Goal: Contribute content: Add original content to the website for others to see

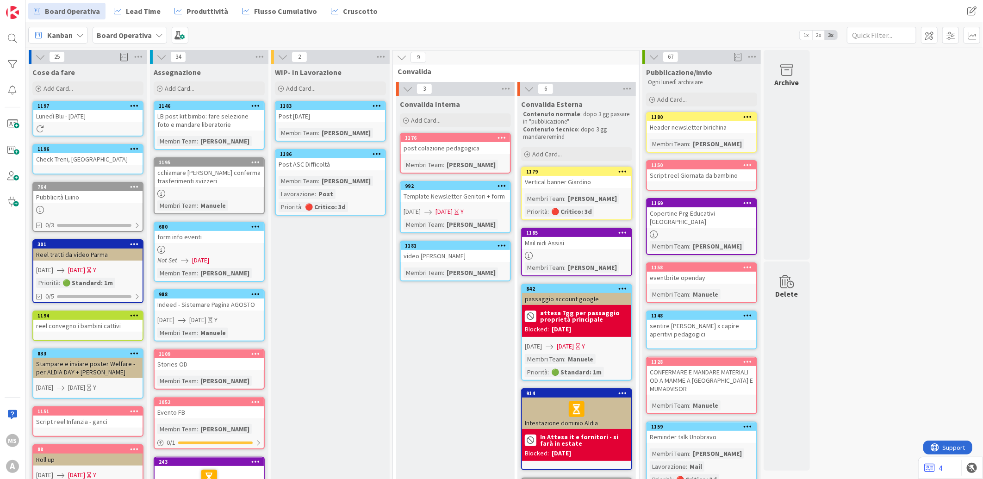
click at [89, 90] on div "Add Card..." at bounding box center [87, 88] width 111 height 14
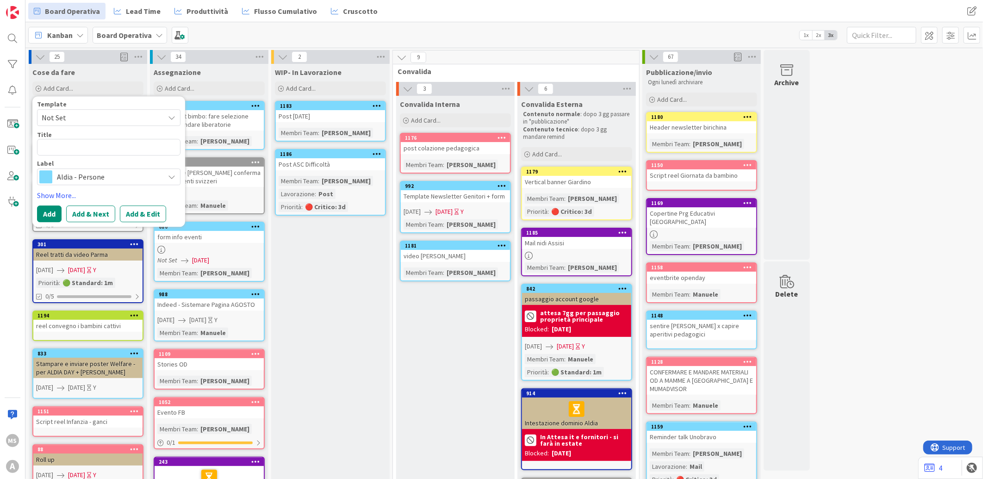
click at [71, 171] on span "Aldia - Persone" at bounding box center [108, 176] width 103 height 13
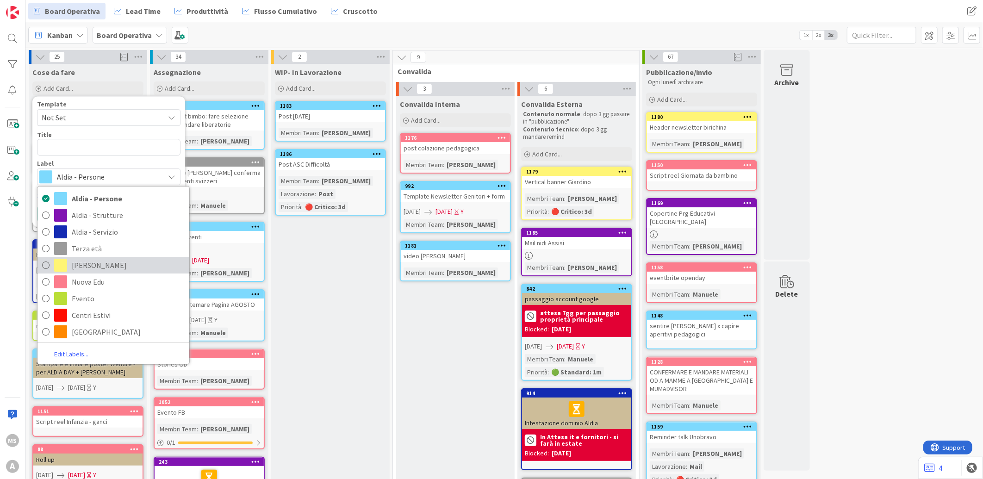
click at [84, 260] on span "[PERSON_NAME]" at bounding box center [128, 265] width 113 height 14
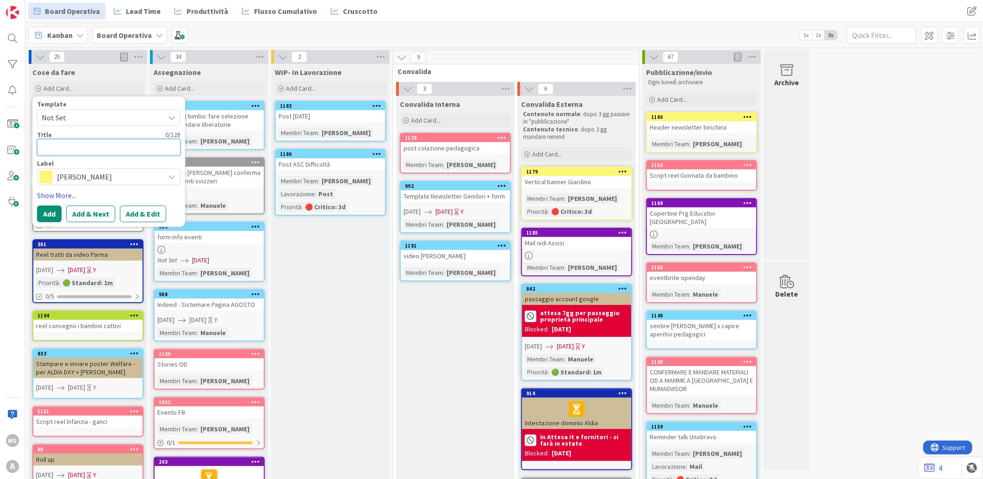
click at [59, 154] on textarea at bounding box center [108, 147] width 143 height 17
type textarea "x"
type textarea "C"
type textarea "x"
type textarea "Cr"
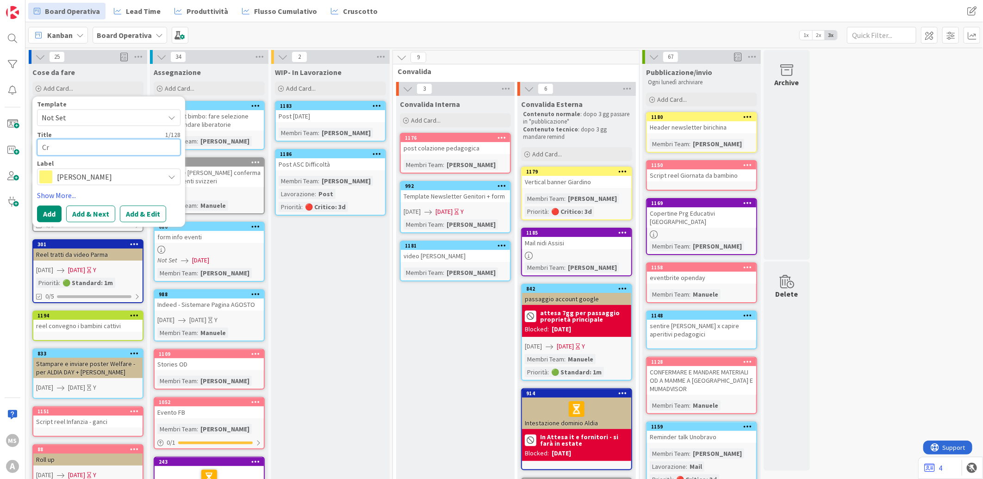
type textarea "x"
type textarea "Cre"
type textarea "x"
type textarea "Crea"
type textarea "x"
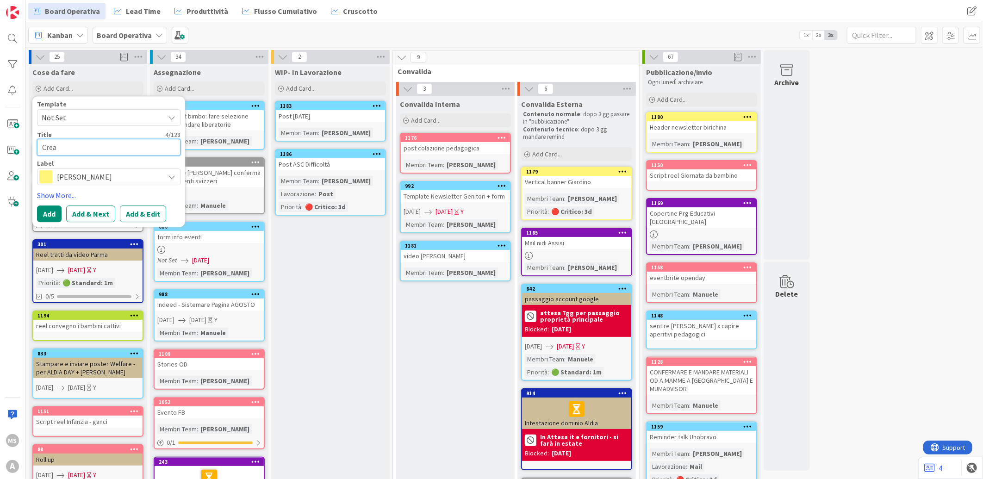
type textarea "Crear"
type textarea "x"
type textarea "Creare"
type textarea "x"
type textarea "Creare"
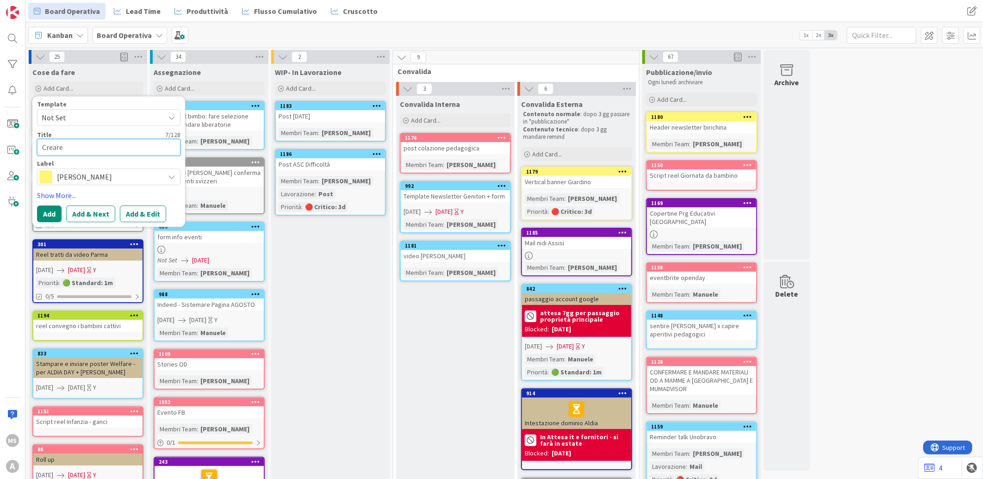
type textarea "x"
type textarea "Creare C"
type textarea "x"
type textarea "Creare Ca"
type textarea "x"
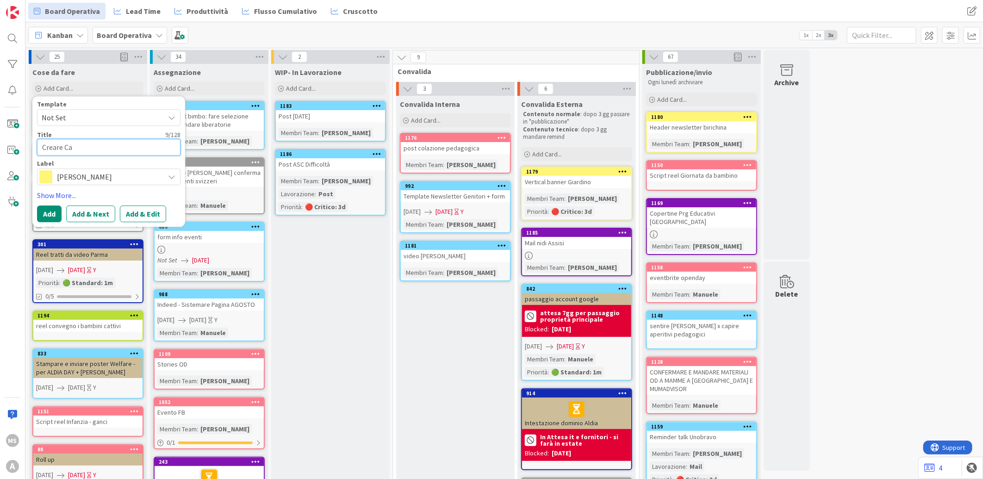
type textarea "Creare Car"
type textarea "x"
type textarea "Creare Card"
type textarea "x"
type textarea "Creare Car"
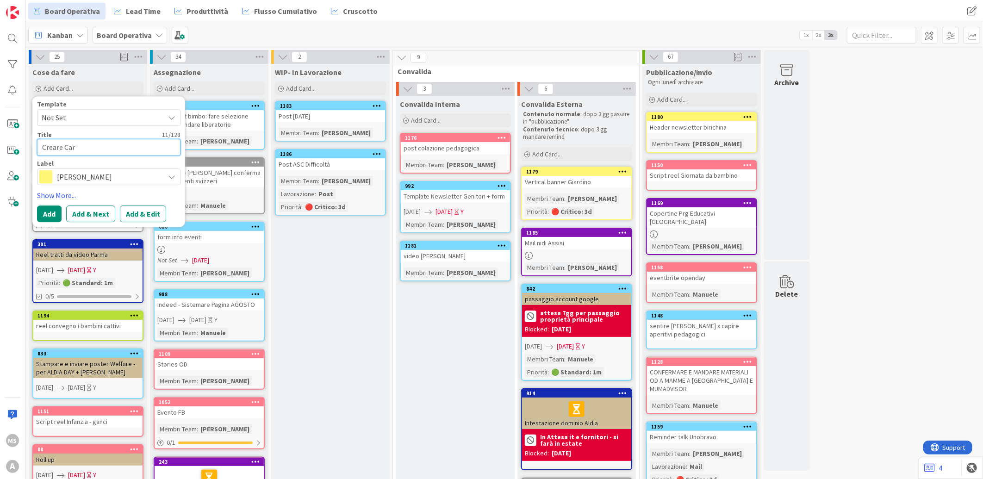
type textarea "x"
type textarea "Creare Ca"
type textarea "x"
type textarea "Creare C"
type textarea "x"
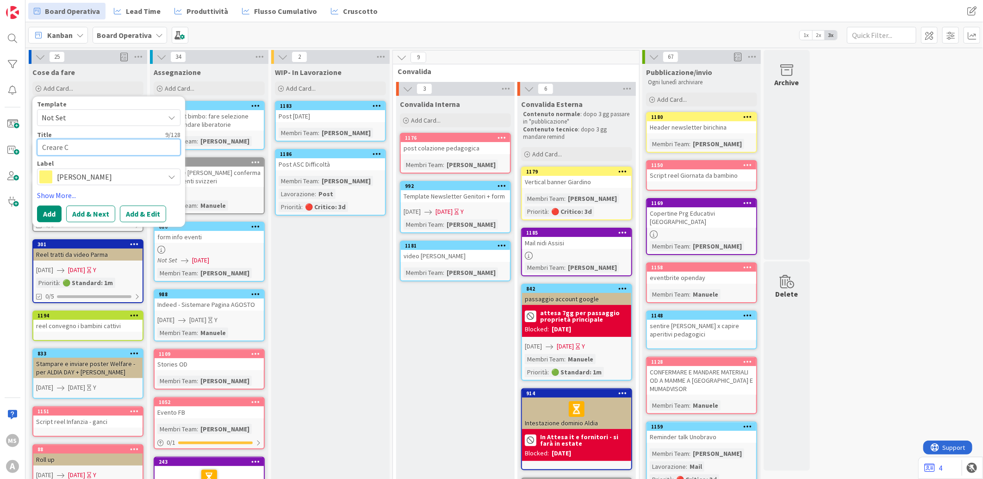
type textarea "Creare"
type textarea "x"
type textarea "Creare a"
type textarea "x"
type textarea "Creare"
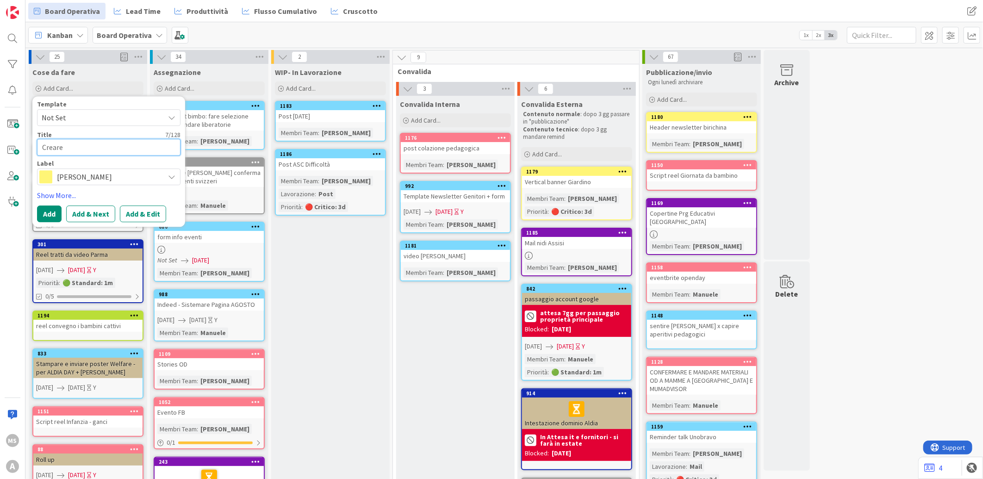
type textarea "x"
type textarea "Creare pa"
type textarea "x"
type textarea "Creare pag"
type textarea "x"
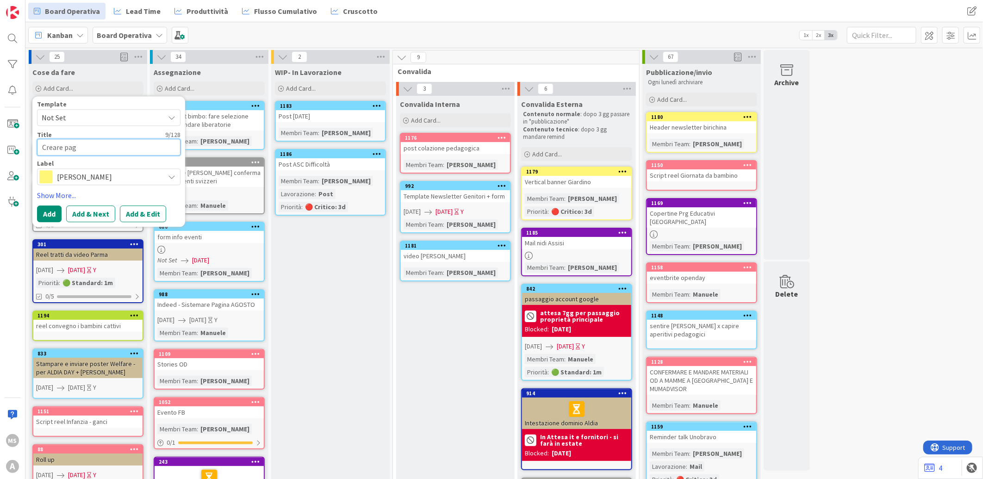
type textarea "Creare pagi"
type textarea "x"
type textarea "Creare pagin"
type textarea "x"
type textarea "Creare pagine"
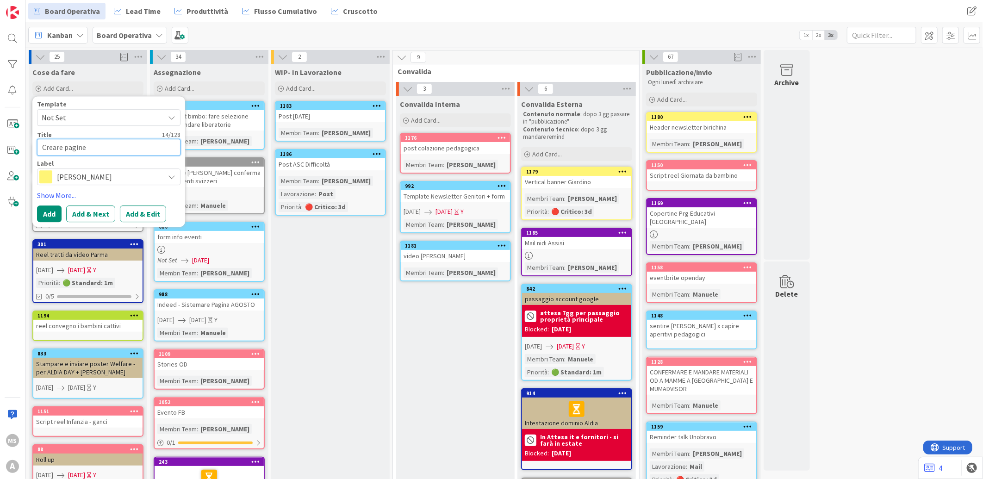
type textarea "x"
type textarea "Creare pagine"
type textarea "x"
type textarea "Creare pagine I"
type textarea "x"
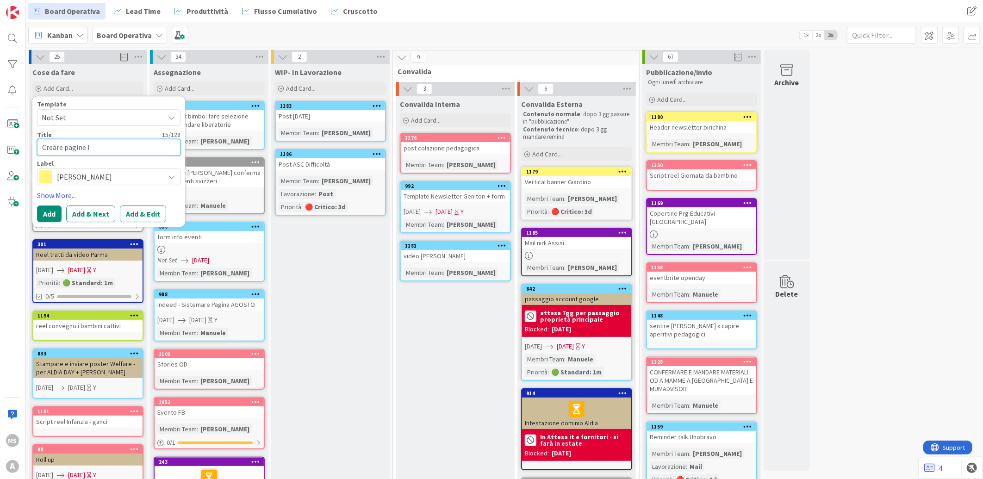
type textarea "Creare pagine Il"
type textarea "x"
type textarea "Creare pagine Il"
type textarea "x"
type textarea "Creare pagine Il G"
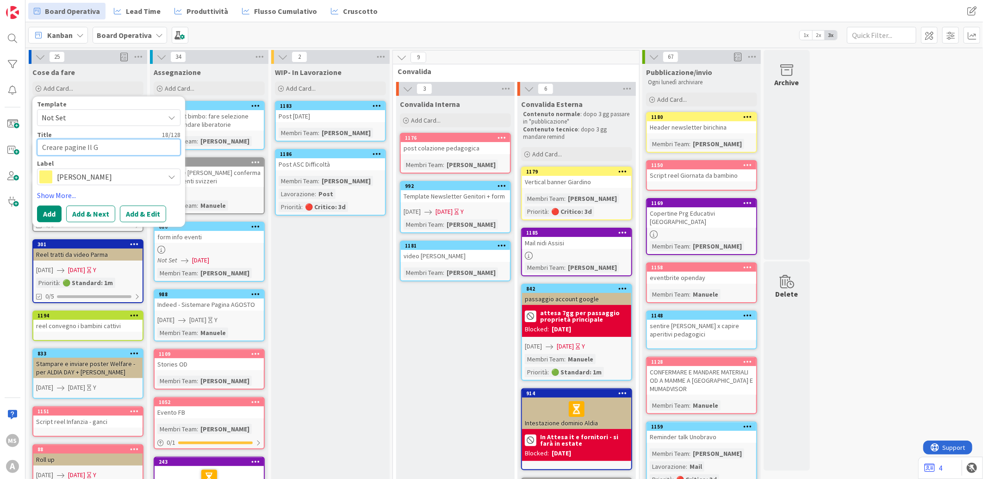
type textarea "x"
type textarea "Creare pagine Il Gi"
type textarea "x"
type textarea "Creare pagine Il Gia"
type textarea "x"
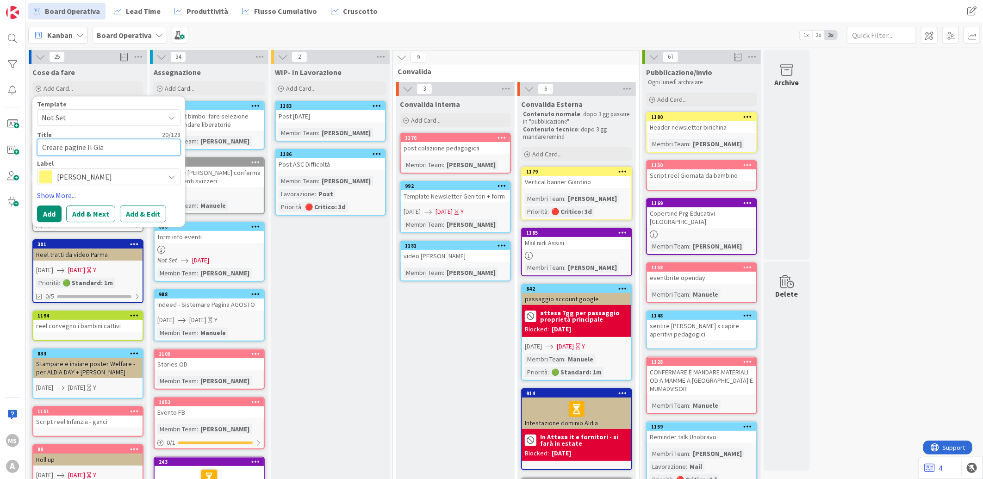
type textarea "Creare pagine Il Giar"
type textarea "x"
type textarea "Creare pagine Il Giard"
type textarea "x"
type textarea "Creare pagine Il Giardin"
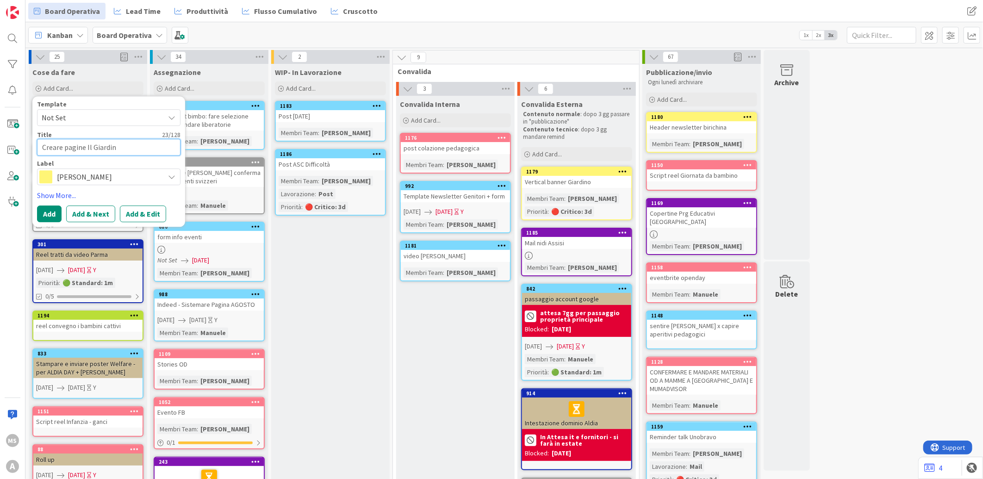
type textarea "x"
type textarea "Creare pagine Il Giardino"
type textarea "x"
type textarea "Creare pagine Il Giardino e"
type textarea "x"
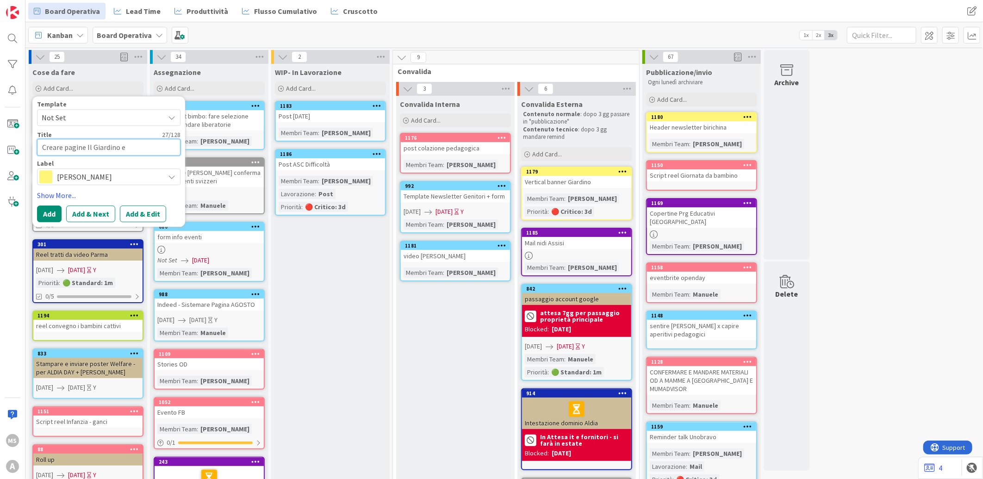
type textarea "Creare pagine Il Giardino e"
type textarea "x"
type textarea "Creare pagine Il Giardino e O"
type textarea "x"
type textarea "Creare pagine Il Giardino e Or"
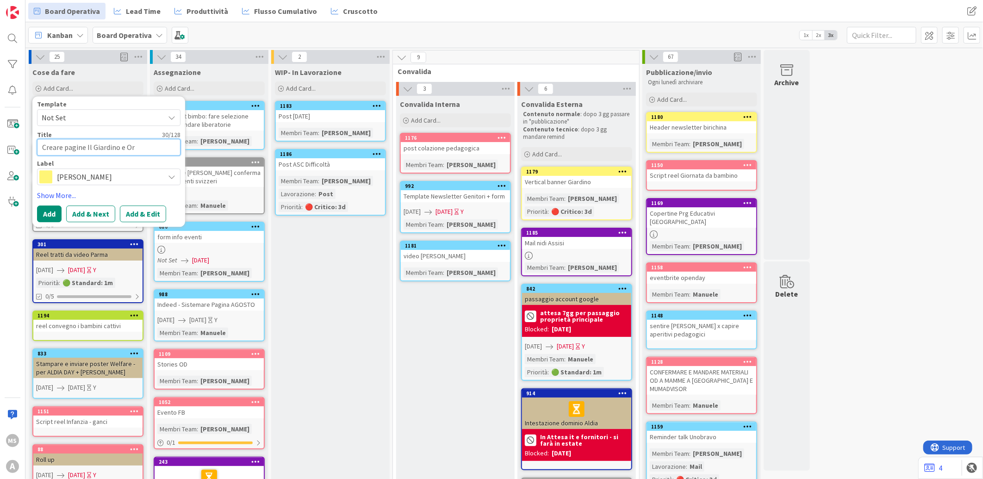
type textarea "x"
type textarea "Creare pagine Il Giardino e Ors"
type textarea "x"
type textarea "Creare pagine Il Giardino e Orse"
type textarea "x"
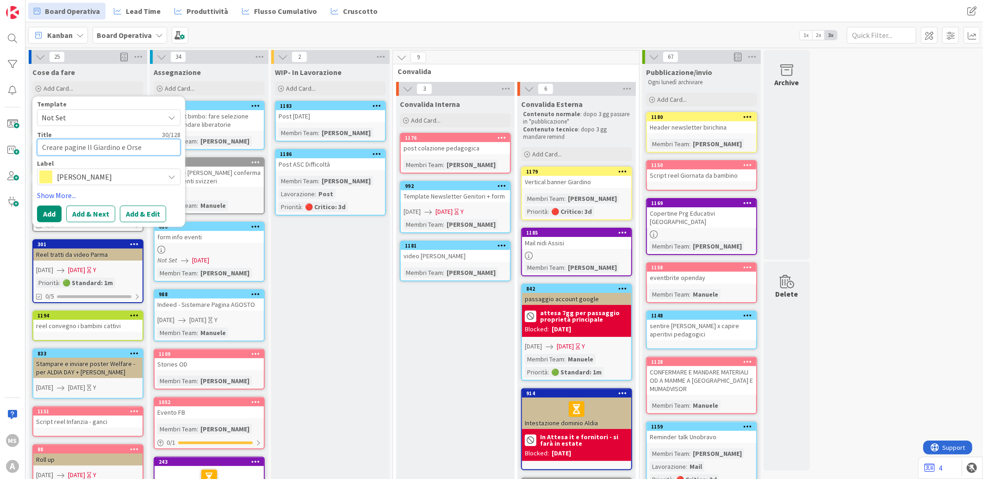
type textarea "Creare pagine Il Giardino e [PERSON_NAME]"
type textarea "x"
type textarea "Creare pagine Il Giardino e Orseni"
type textarea "x"
type textarea "Creare pagine Il Giardino e Orsenig"
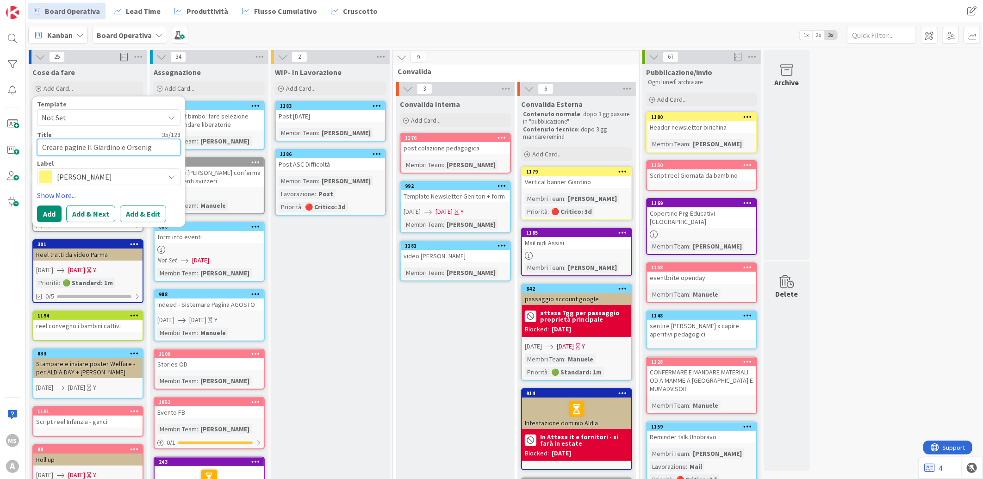
type textarea "x"
type textarea "Creare pagine Il Giardino e Orsenigo"
type textarea "x"
type textarea "Creare pagine Il Giardino e Orsenigo"
type textarea "x"
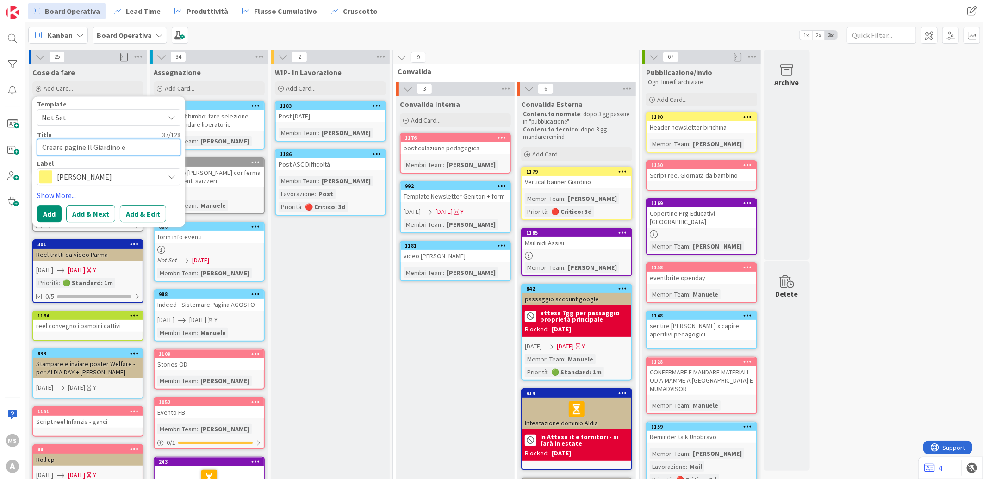
type textarea "Creare pagine Il Giardino e [PERSON_NAME] su"
type textarea "x"
type textarea "Creare pagine Il Giardino e [PERSON_NAME] su"
type textarea "x"
type textarea "Creare pagine Il Giardino e [PERSON_NAME] su S"
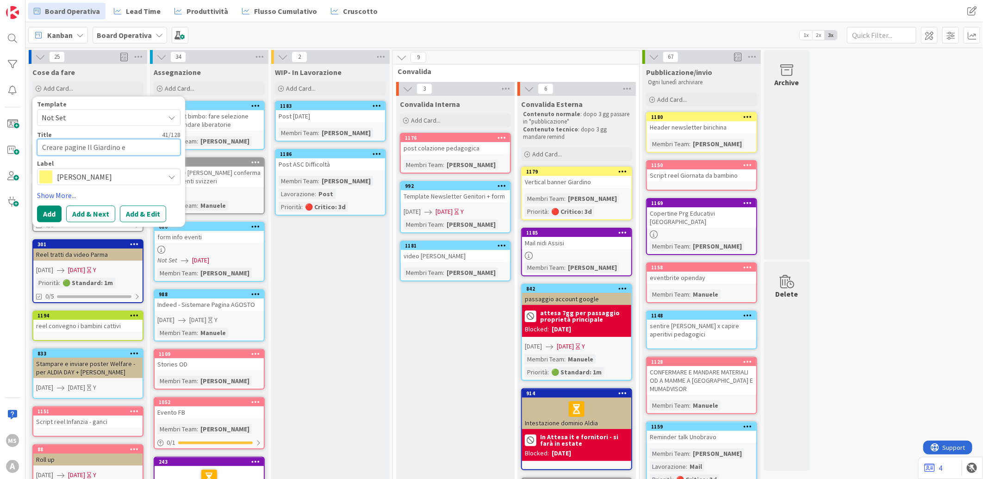
type textarea "x"
type textarea "Creare pagine Il Giardino e [PERSON_NAME] su Si"
type textarea "x"
type textarea "Creare pagine Il Giardino e [PERSON_NAME] su Sit"
type textarea "x"
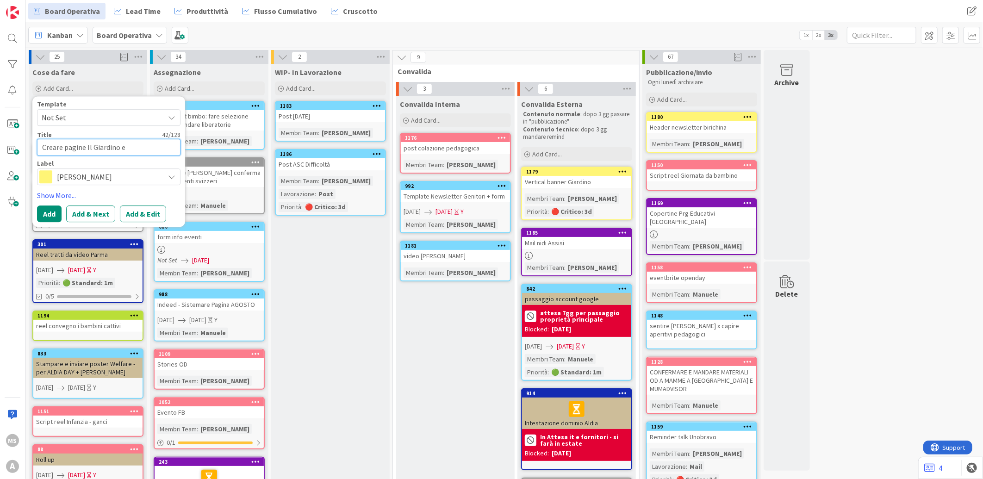
type textarea "Creare pagine Il Giardino e Orsenigo su Sito"
type textarea "x"
type textarea "Creare pagine Il Giardino e Orsenigo su Sito"
type textarea "x"
type textarea "Creare pagine Il Giardino e [PERSON_NAME] su Sito A"
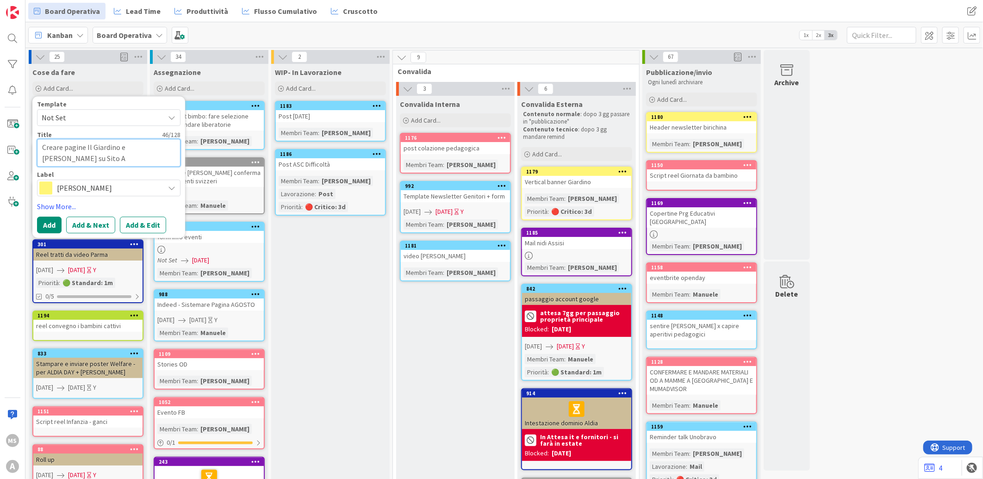
type textarea "x"
type textarea "Creare pagine Il Giardino e [PERSON_NAME] su Sito Al"
type textarea "x"
type textarea "Creare pagine Il Giardino e [PERSON_NAME] su Sito Ald"
type textarea "x"
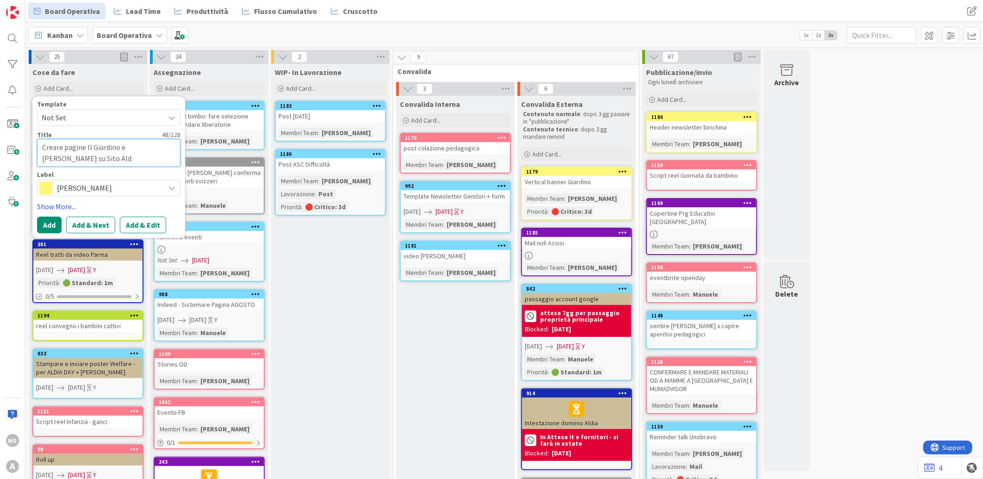
type textarea "Creare pagine Il Giardino e Orsenigo su Sito Aldi"
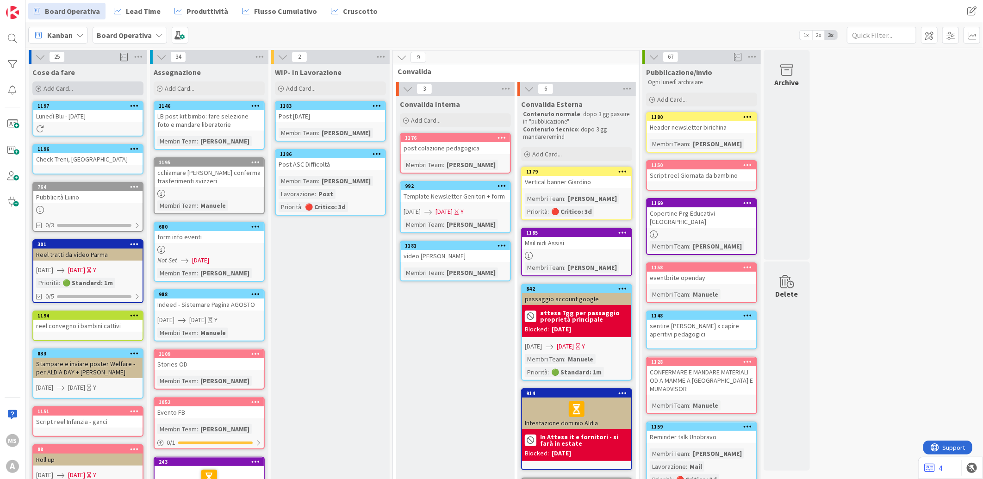
click at [77, 82] on div "Add Card..." at bounding box center [87, 88] width 111 height 14
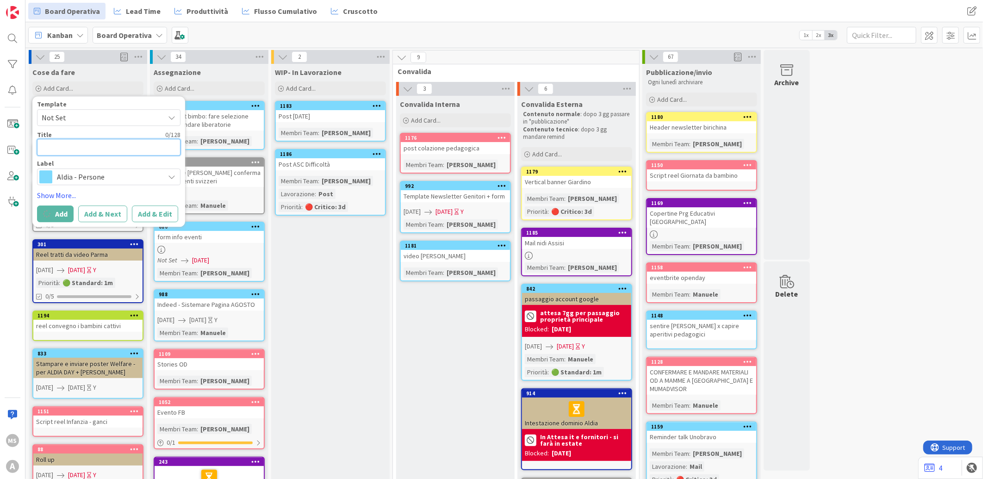
type textarea "x"
type textarea "c"
type textarea "x"
type textarea "ca"
type textarea "x"
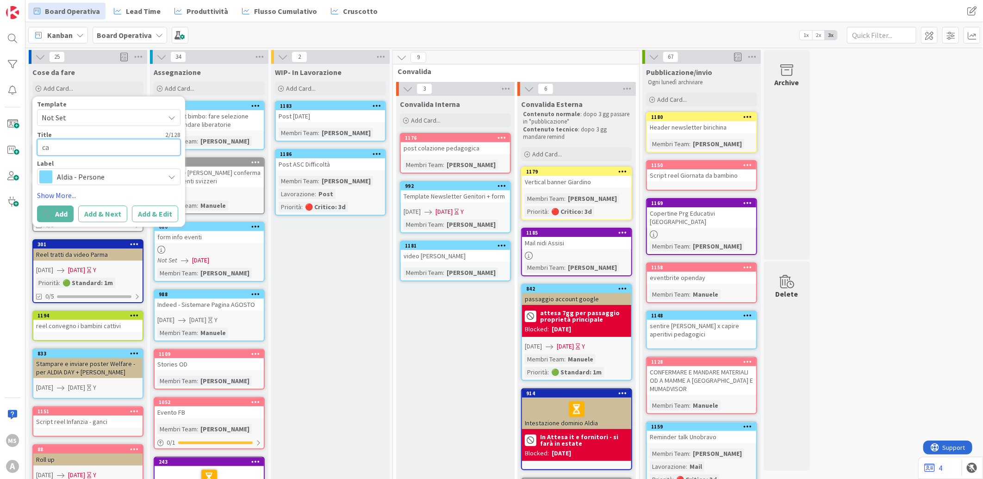
type textarea "cat"
type textarea "x"
type textarea "cate"
type textarea "x"
type textarea "cater"
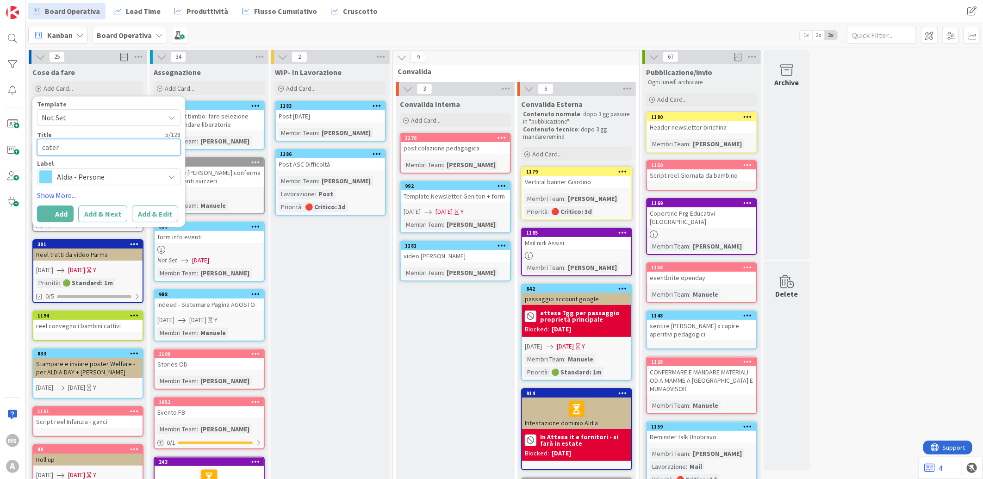
type textarea "x"
type textarea "cateri"
type textarea "x"
type textarea "caterin"
type textarea "x"
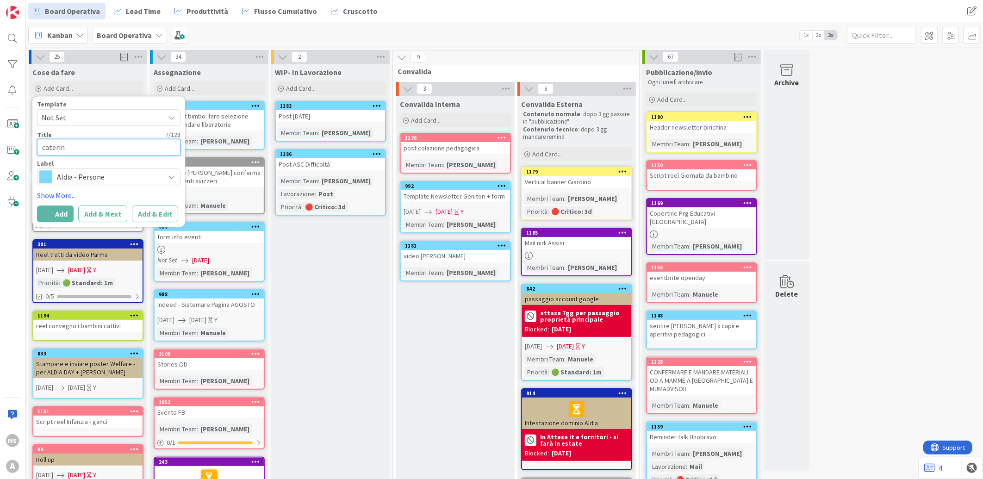
type textarea "[PERSON_NAME]"
type textarea "x"
type textarea "[PERSON_NAME]"
type textarea "x"
type textarea "[PERSON_NAME]"
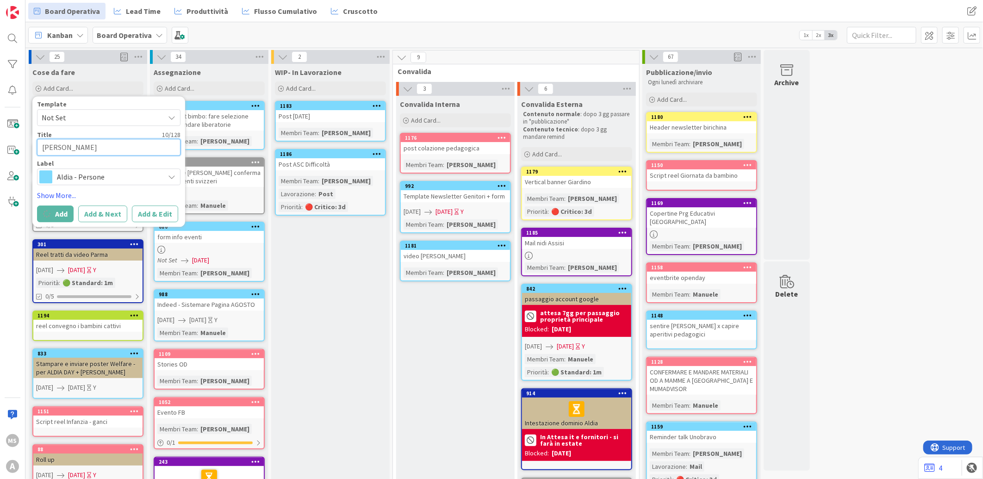
type textarea "x"
type textarea "[PERSON_NAME]"
type textarea "x"
type textarea "[PERSON_NAME]"
type textarea "x"
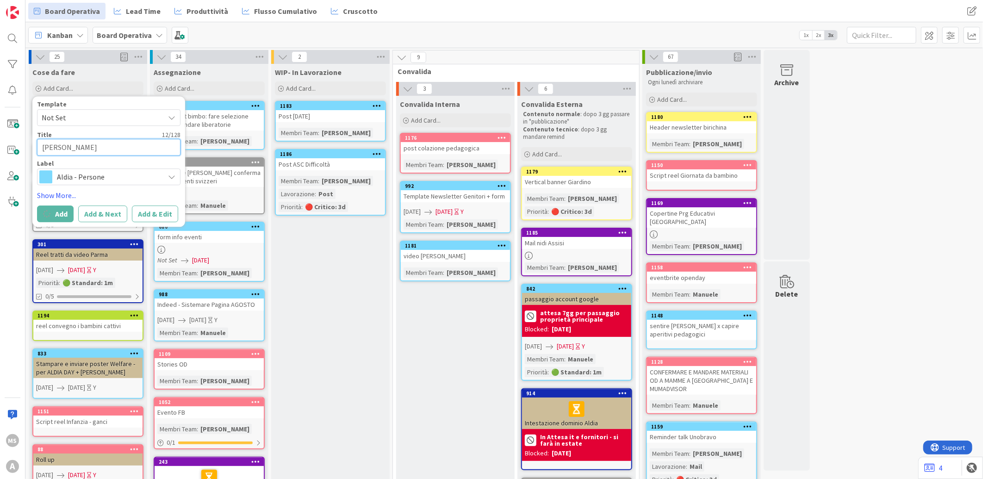
type textarea "[PERSON_NAME]"
type textarea "x"
type textarea "[PERSON_NAME]"
type textarea "x"
type textarea "[PERSON_NAME]"
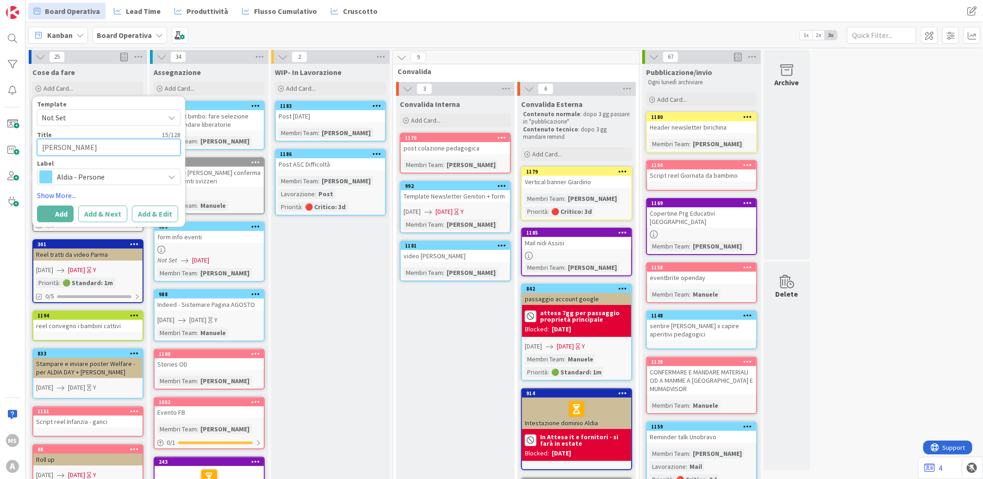
type textarea "x"
type textarea "[PERSON_NAME]"
type textarea "x"
type textarea "[PERSON_NAME]"
type textarea "x"
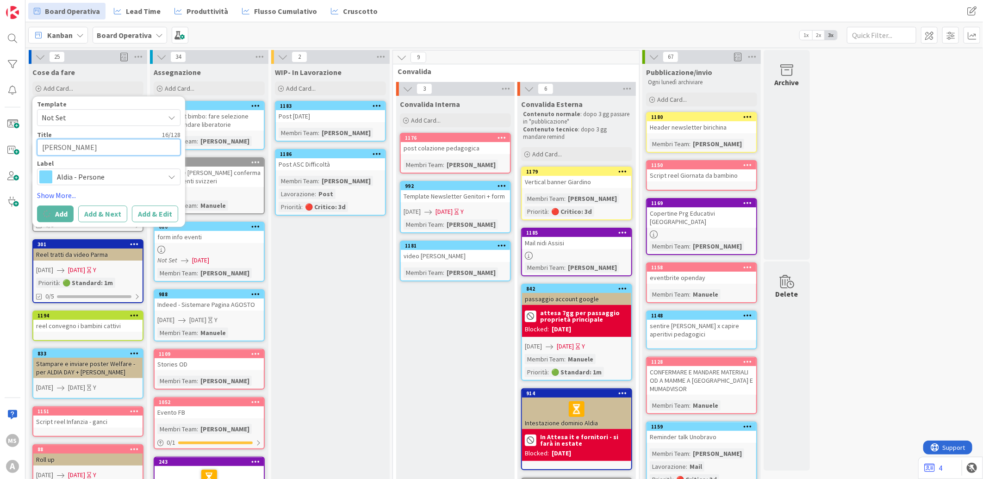
type textarea "[PERSON_NAME]"
type textarea "x"
type textarea "[PERSON_NAME]"
type textarea "x"
type textarea "[PERSON_NAME] p"
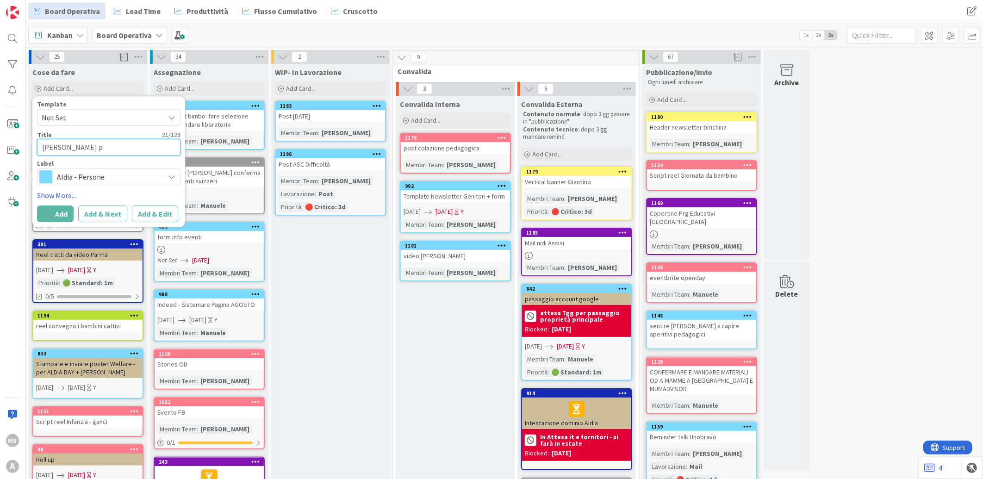
type textarea "x"
type textarea "[PERSON_NAME] pr"
type textarea "x"
type textarea "[PERSON_NAME] pro"
type textarea "x"
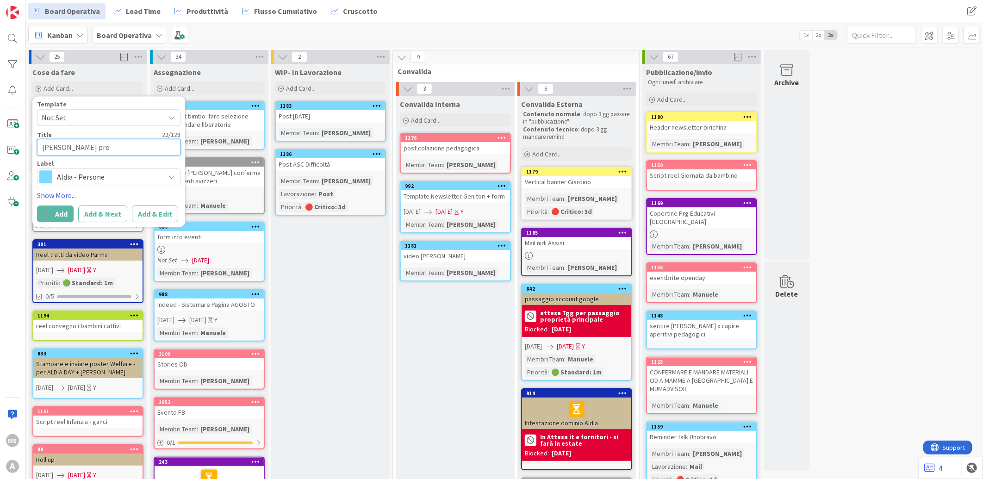
type textarea "[PERSON_NAME] prog"
type textarea "x"
type textarea "[PERSON_NAME] proge"
type textarea "x"
type textarea "[PERSON_NAME] proges"
